Goal: Task Accomplishment & Management: Manage account settings

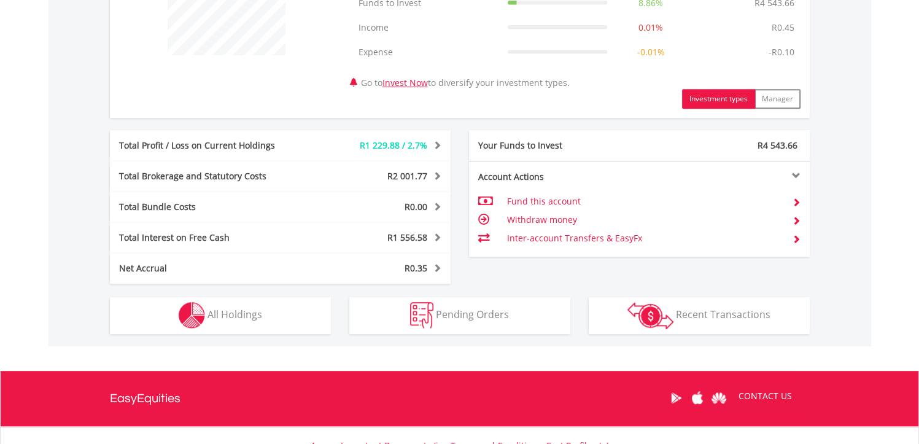
scroll to position [540, 0]
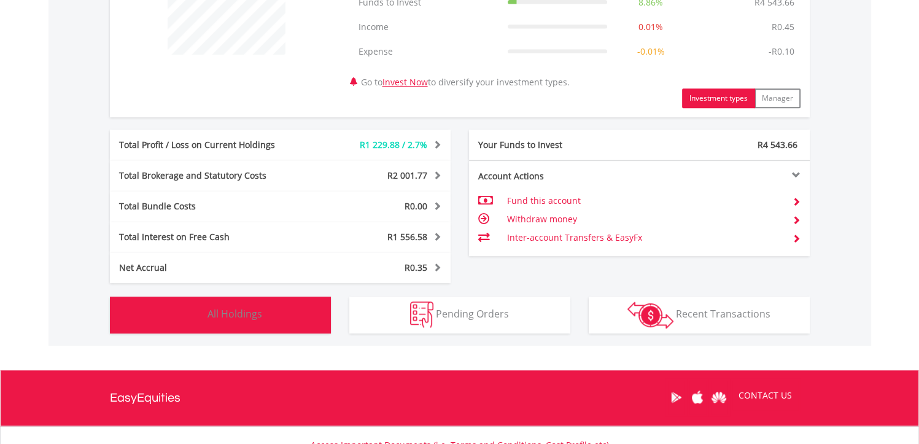
click at [297, 320] on button "Holdings All Holdings" at bounding box center [220, 314] width 221 height 37
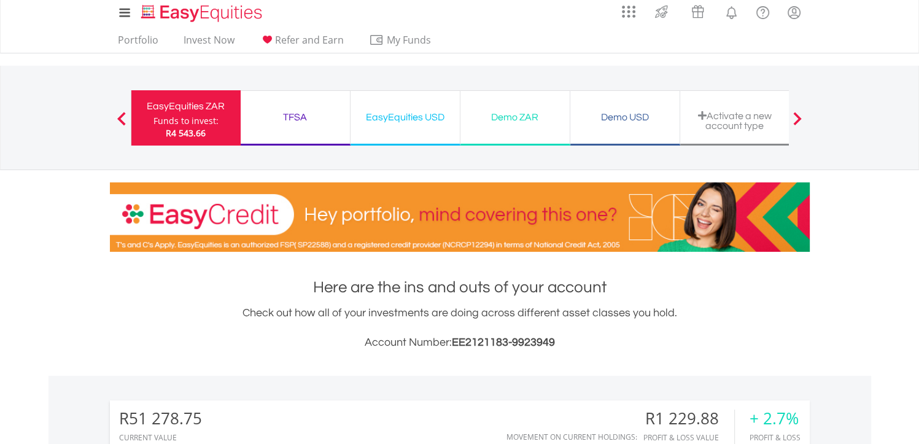
scroll to position [0, 0]
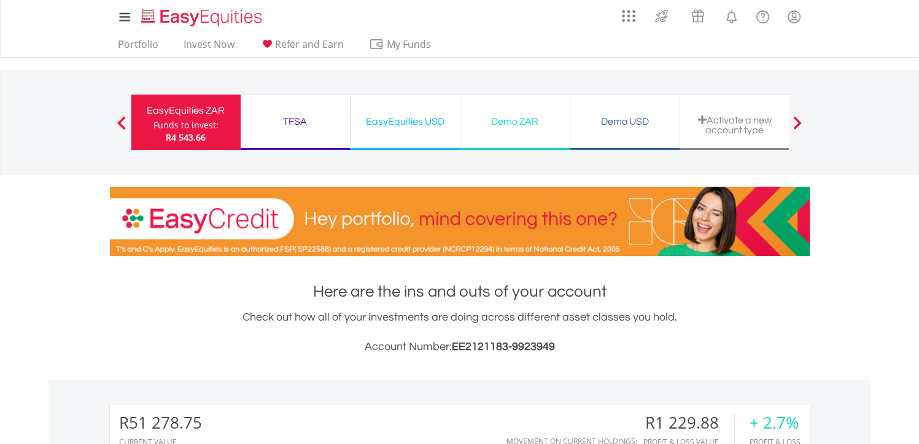
click at [403, 125] on div "EasyEquities USD" at bounding box center [405, 121] width 95 height 17
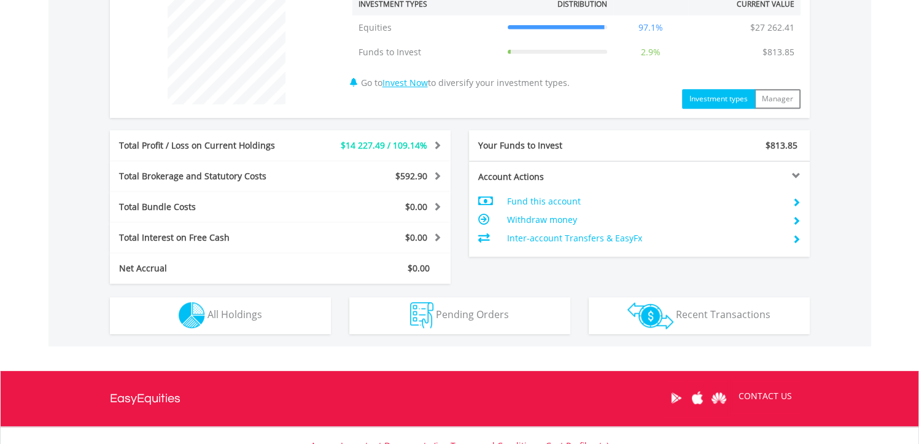
scroll to position [491, 0]
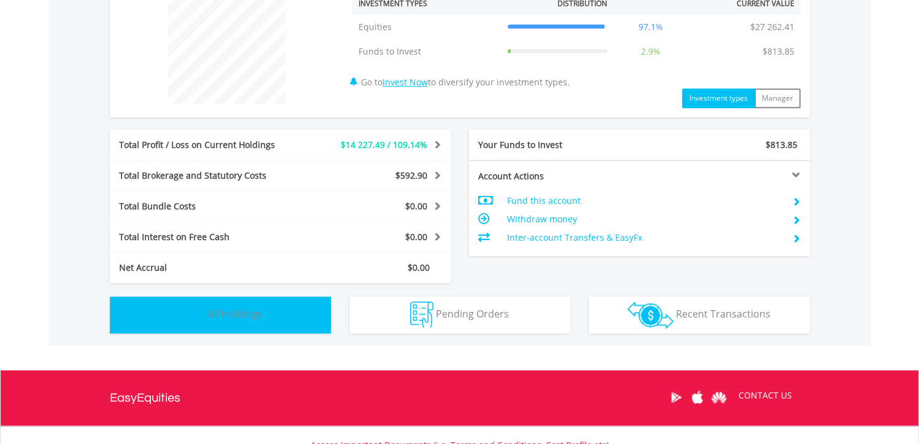
click at [268, 326] on button "Holdings All Holdings" at bounding box center [220, 314] width 221 height 37
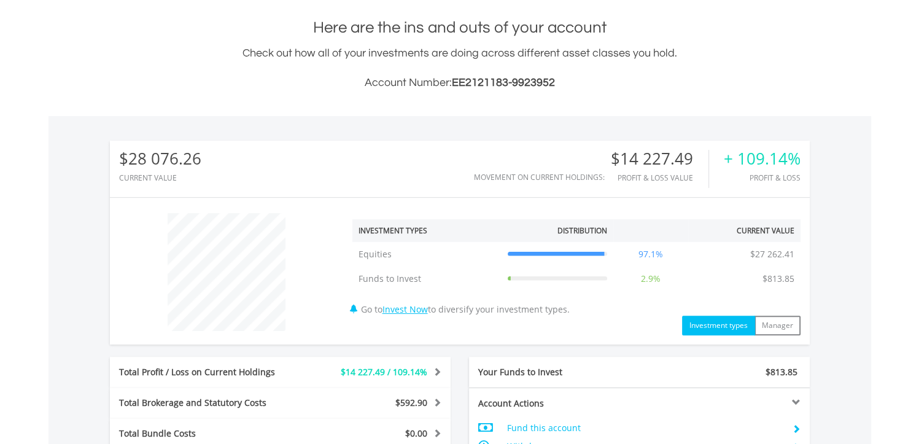
scroll to position [0, 0]
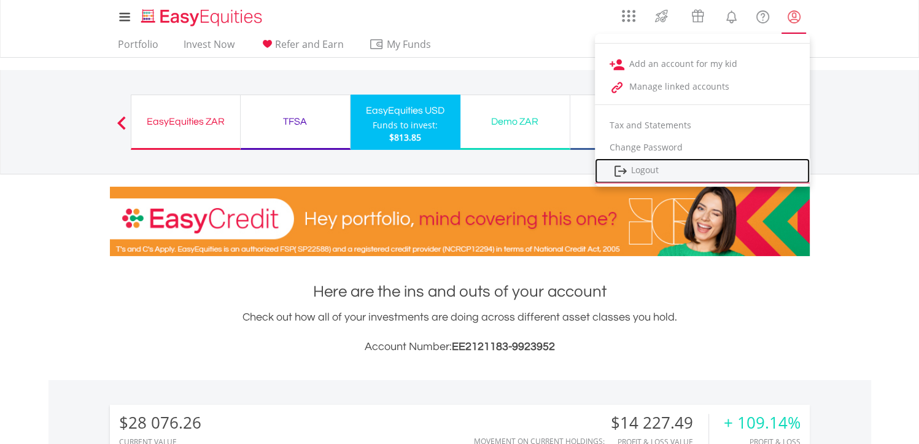
click at [647, 172] on link "Logout" at bounding box center [702, 170] width 215 height 25
